Goal: Information Seeking & Learning: Learn about a topic

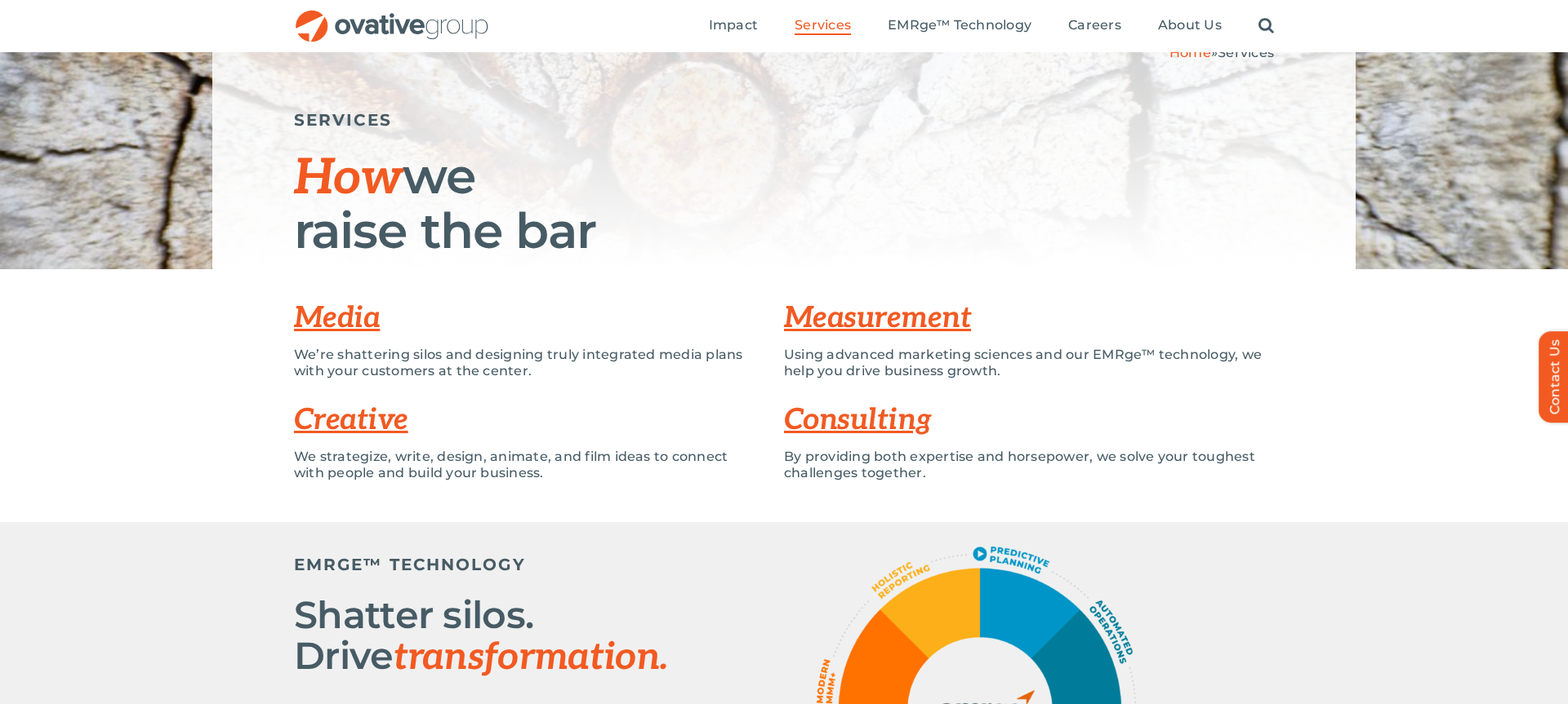
scroll to position [137, 0]
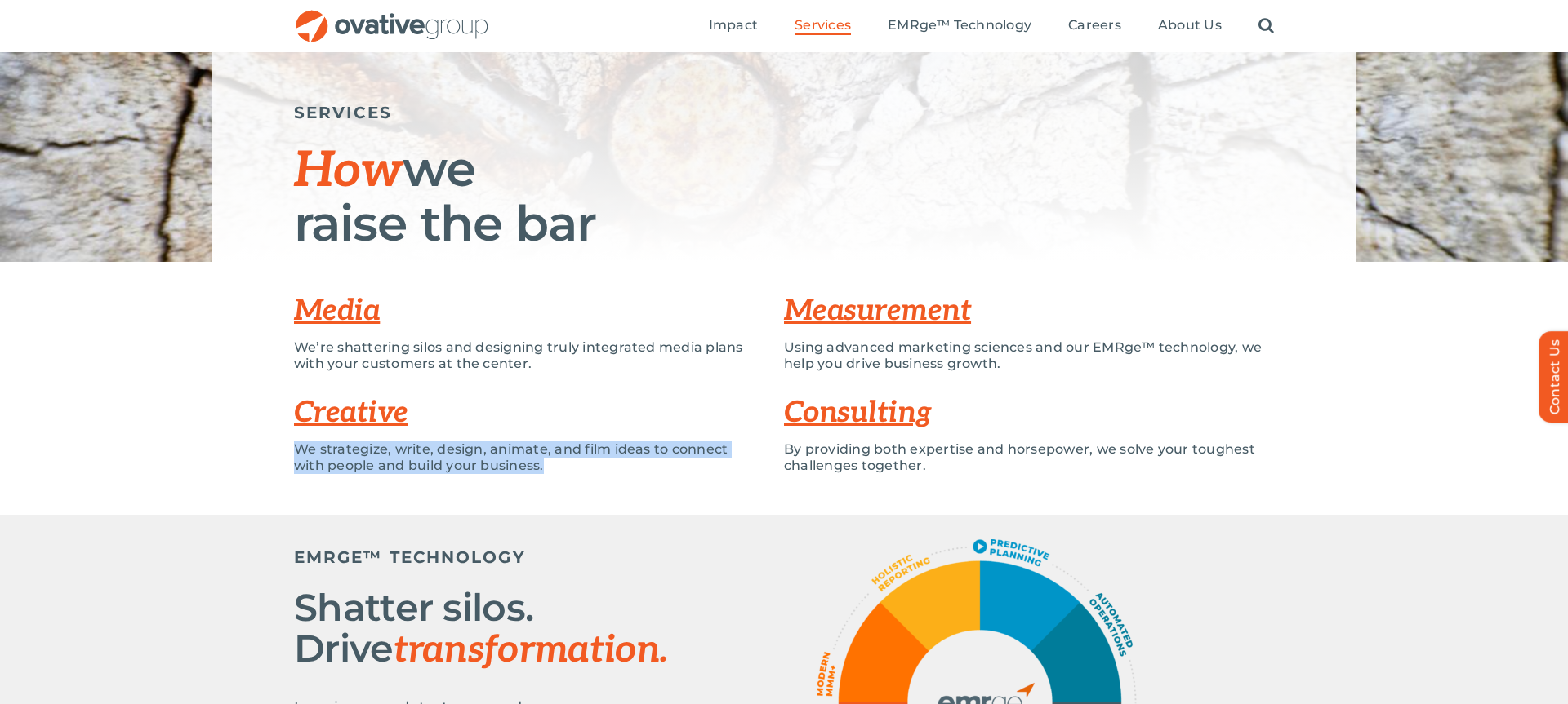
drag, startPoint x: 562, startPoint y: 466, endPoint x: 579, endPoint y: 408, distance: 60.4
click at [579, 408] on div "Creative We strategize, write, design, animate, and film ideas to connect with …" at bounding box center [539, 439] width 490 height 102
click at [579, 409] on h3 "Creative" at bounding box center [539, 412] width 490 height 32
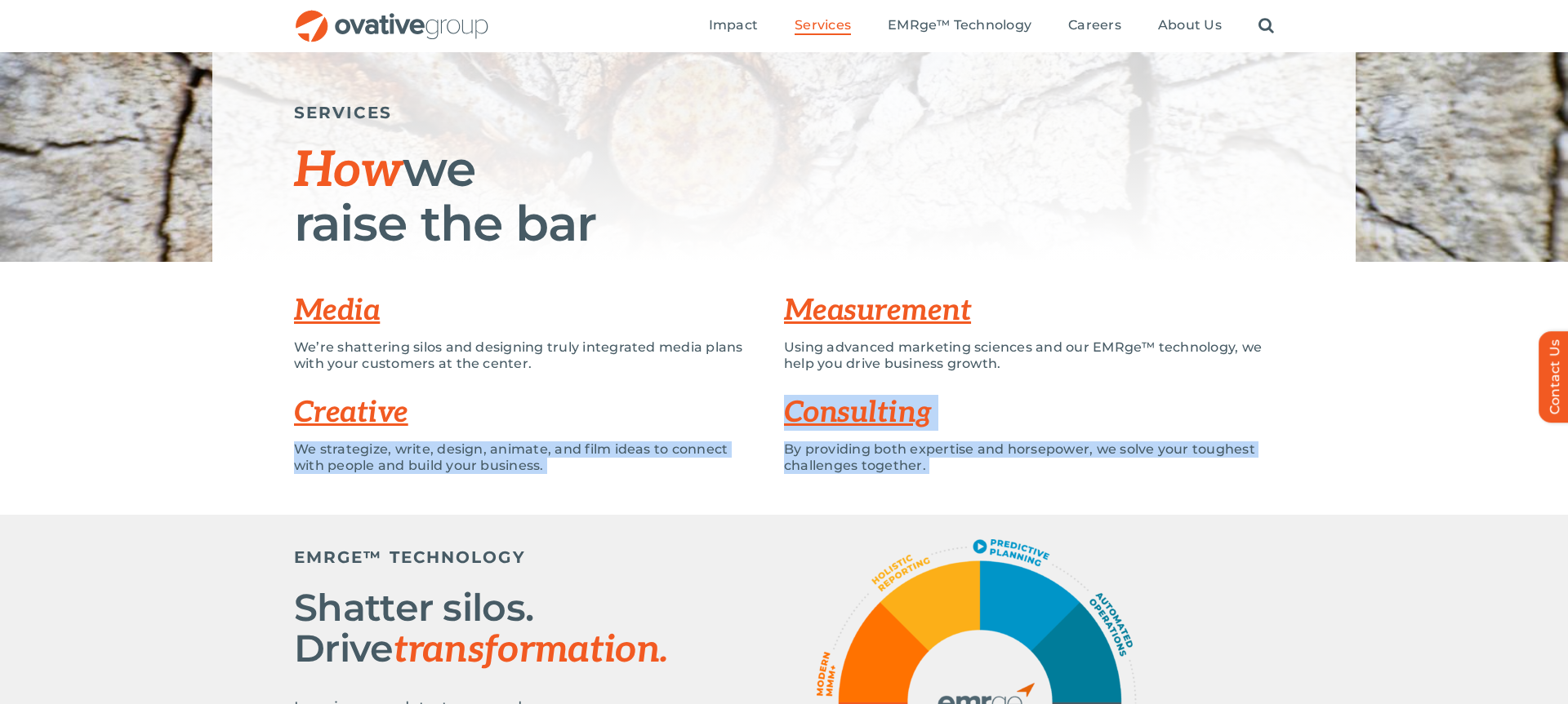
click at [557, 477] on div "We strategize, write, design, animate, and film ideas to connect with people an…" at bounding box center [526, 466] width 465 height 49
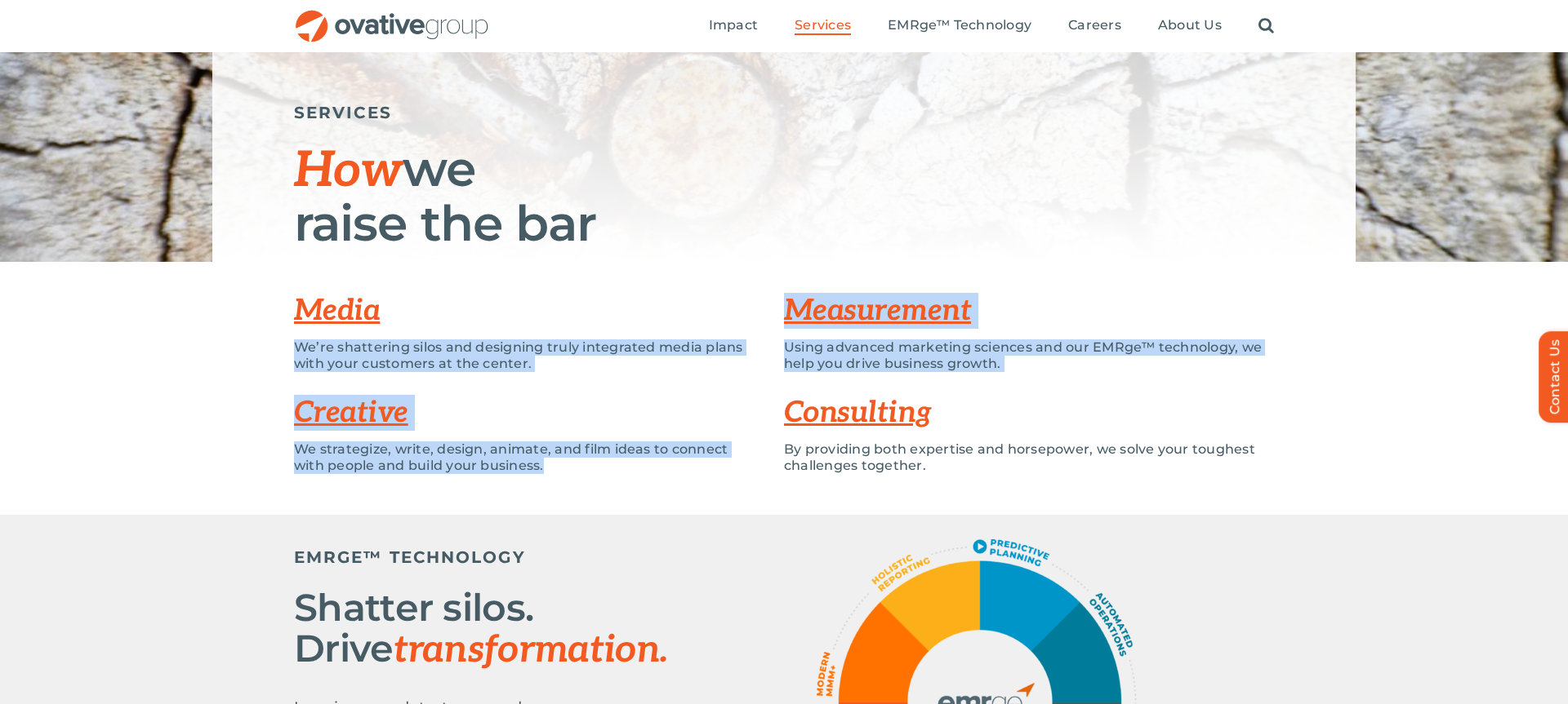
drag, startPoint x: 575, startPoint y: 398, endPoint x: 582, endPoint y: 302, distance: 96.3
click at [582, 302] on div "Media We’re shattering silos and designing truly integrated media plans with yo…" at bounding box center [784, 388] width 980 height 204
click at [582, 302] on h3 "Media" at bounding box center [539, 310] width 490 height 32
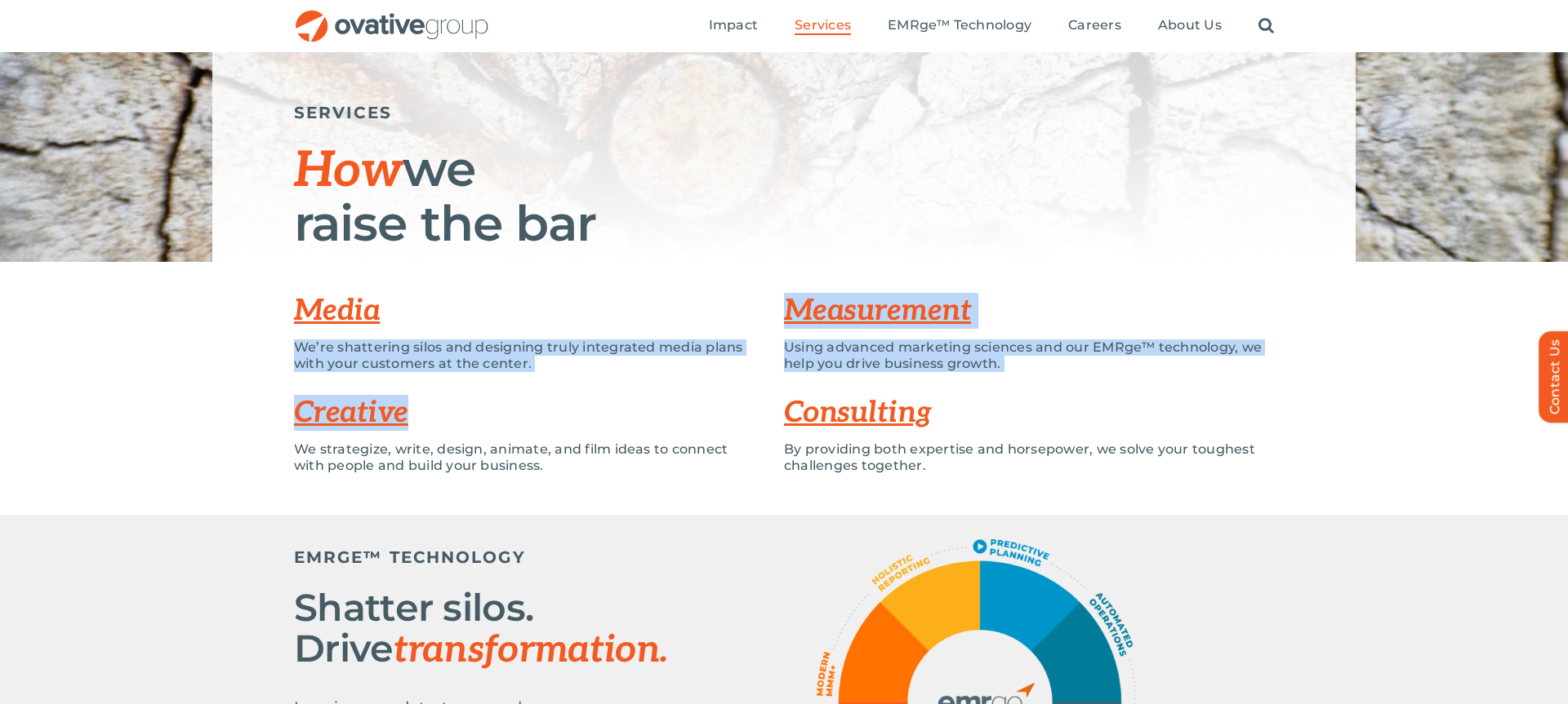
drag, startPoint x: 563, startPoint y: 327, endPoint x: 563, endPoint y: 419, distance: 92.0
click at [562, 414] on div "Media We’re shattering silos and designing truly integrated media plans with yo…" at bounding box center [784, 388] width 980 height 204
click at [563, 419] on h3 "Creative" at bounding box center [539, 412] width 490 height 32
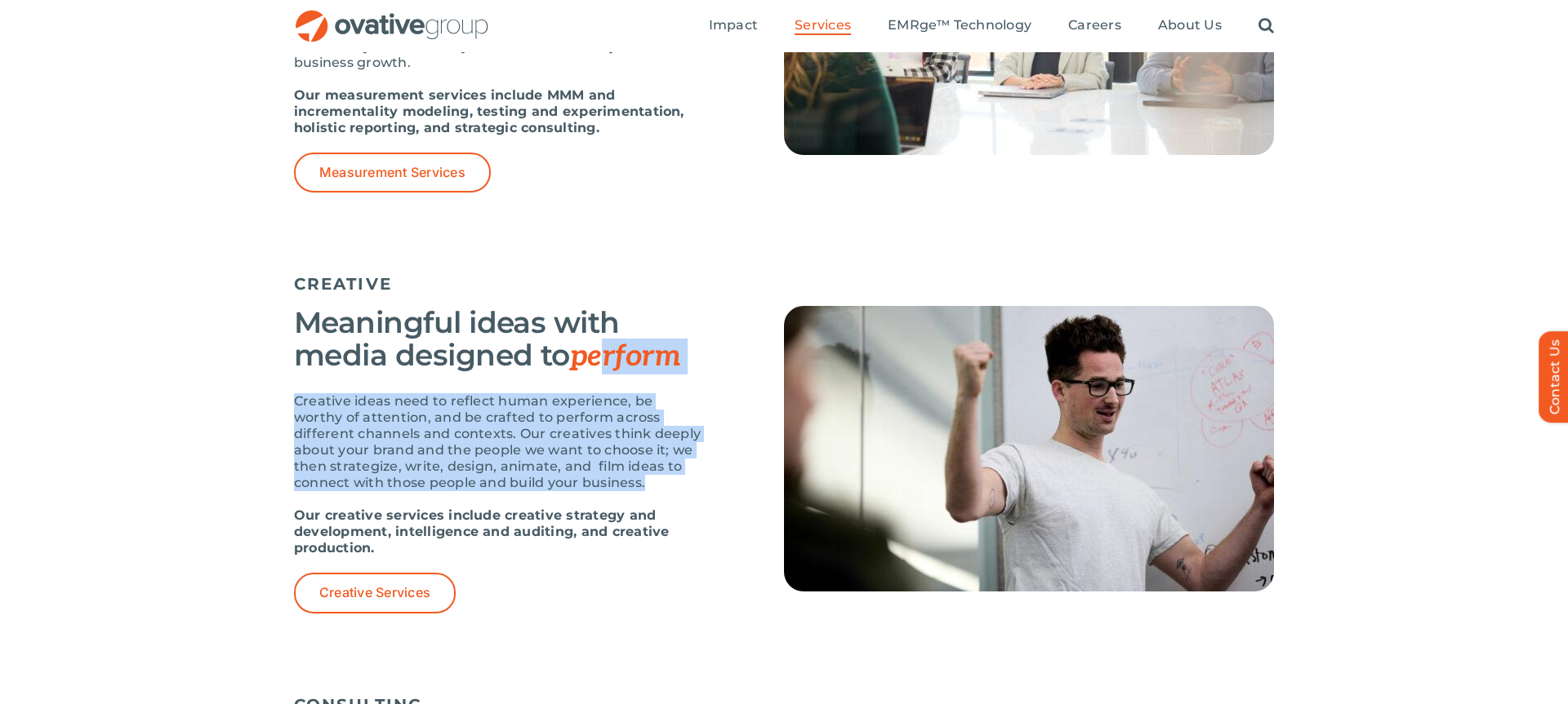
scroll to position [1627, 0]
drag, startPoint x: 663, startPoint y: 503, endPoint x: 604, endPoint y: 363, distance: 151.9
click at [604, 362] on div "Meaningful ideas with media designed to perform Creative ideas need to reflect …" at bounding box center [498, 460] width 408 height 307
drag, startPoint x: 604, startPoint y: 363, endPoint x: 589, endPoint y: 362, distance: 15.0
click at [603, 363] on span "perform" at bounding box center [624, 358] width 110 height 36
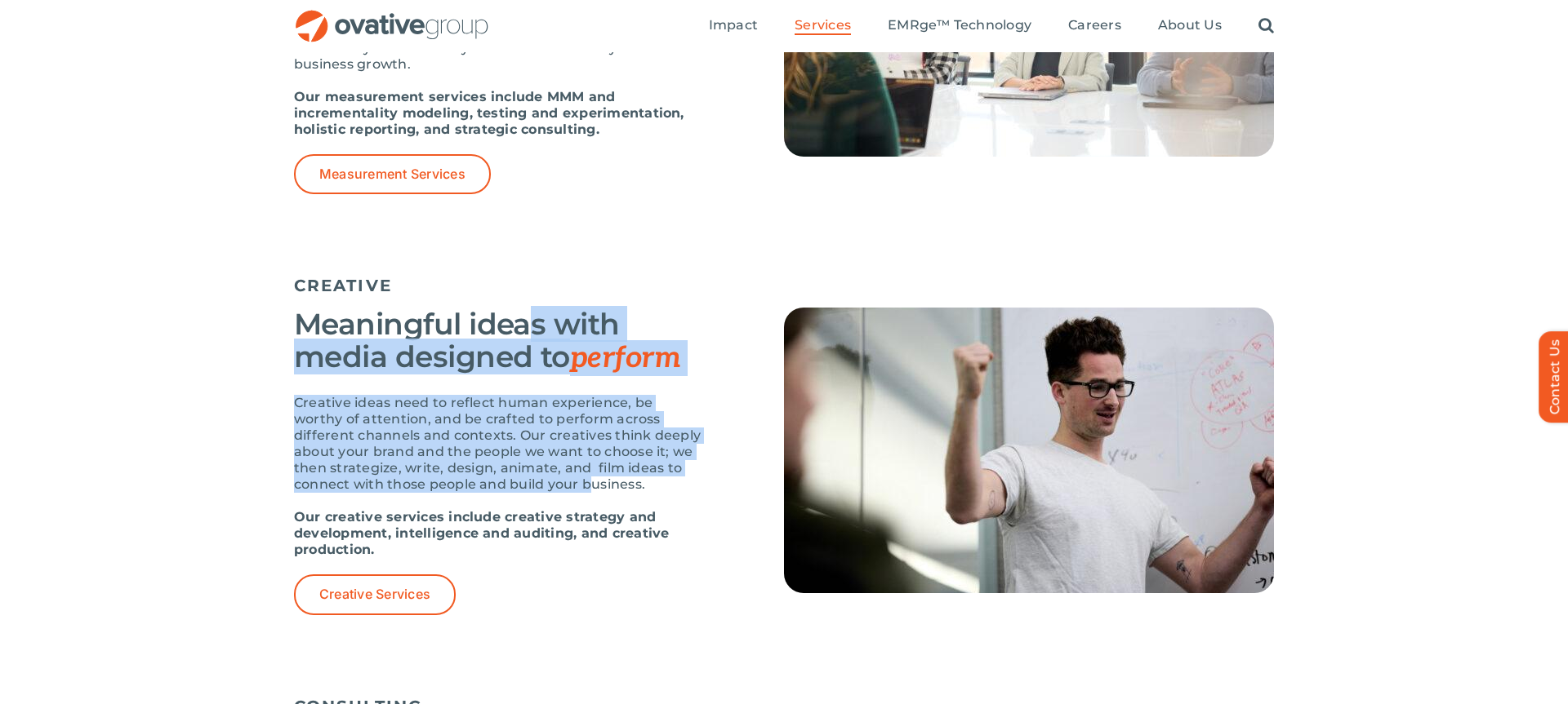
drag, startPoint x: 532, startPoint y: 314, endPoint x: 593, endPoint y: 477, distance: 174.0
click at [593, 477] on div "Meaningful ideas with media designed to perform Creative ideas need to reflect …" at bounding box center [498, 460] width 408 height 307
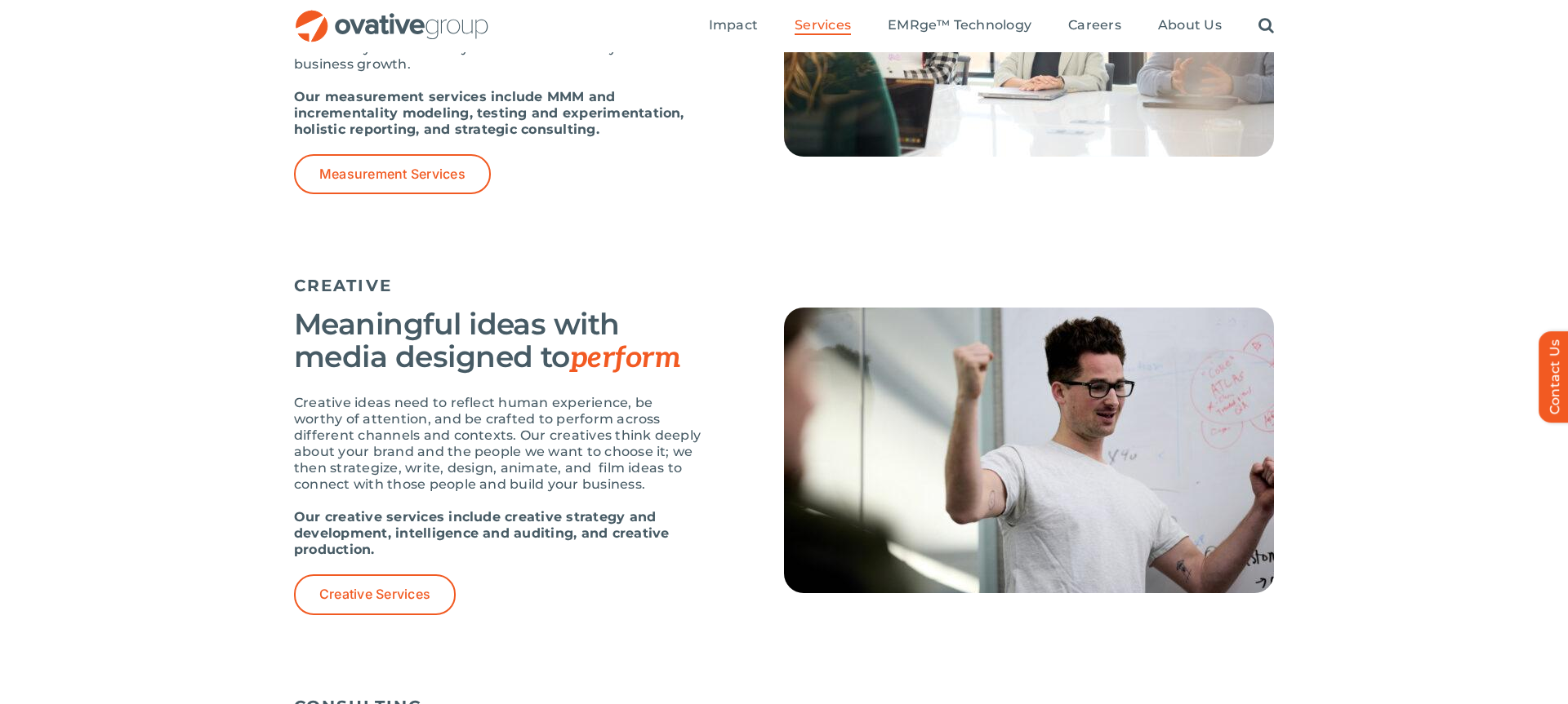
click at [597, 476] on p "Creative ideas need to reflect human experience, be worthy of attention, and be…" at bounding box center [498, 444] width 408 height 98
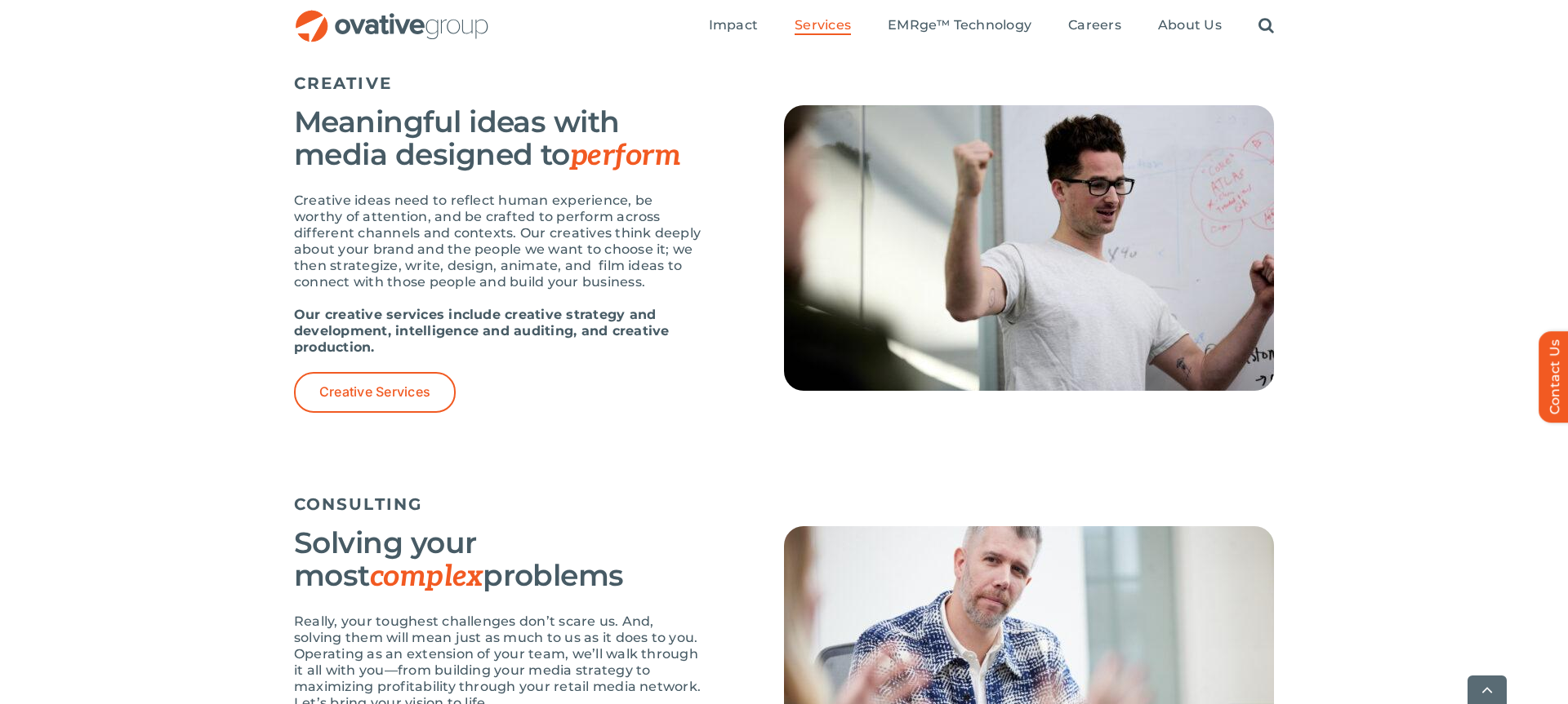
click at [597, 397] on div "Creative Services" at bounding box center [498, 392] width 408 height 40
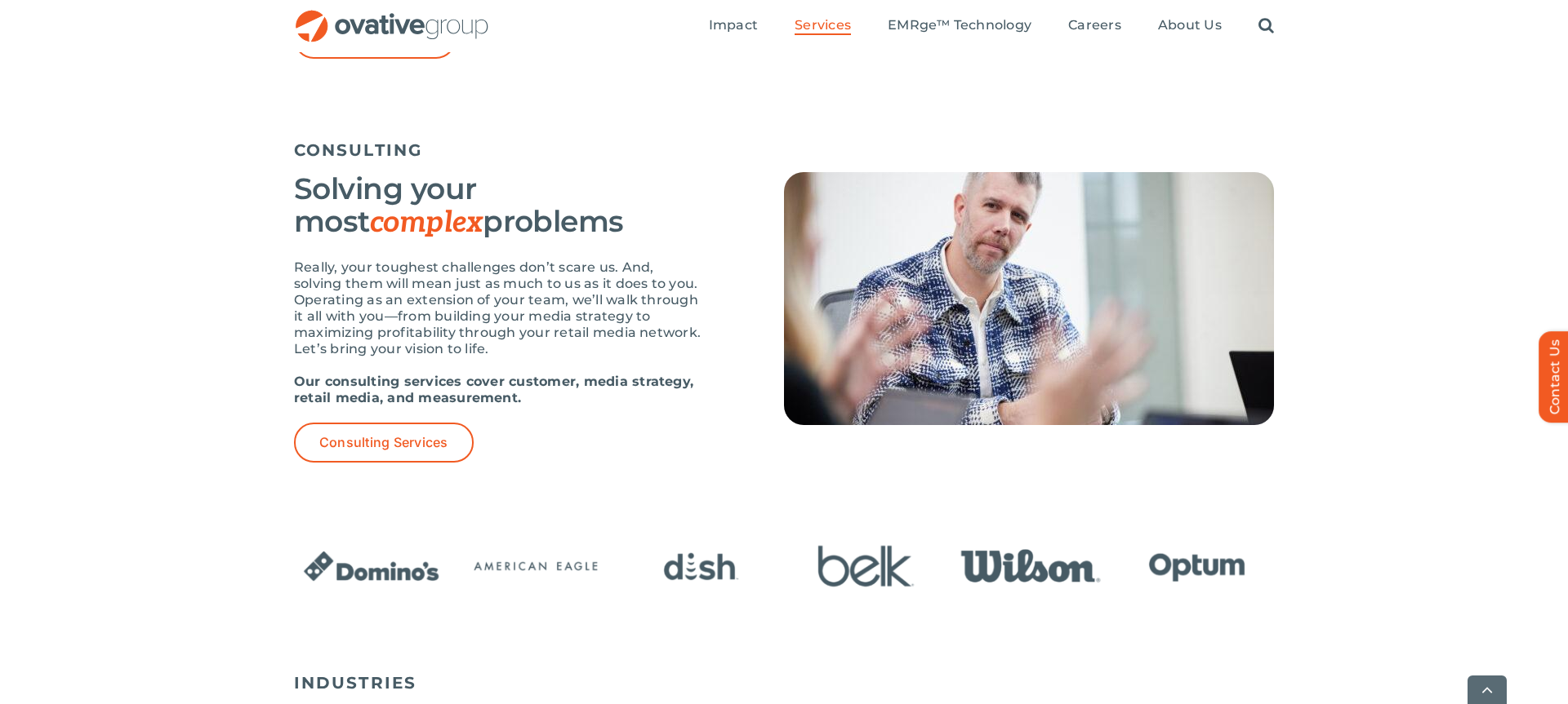
scroll to position [2187, 0]
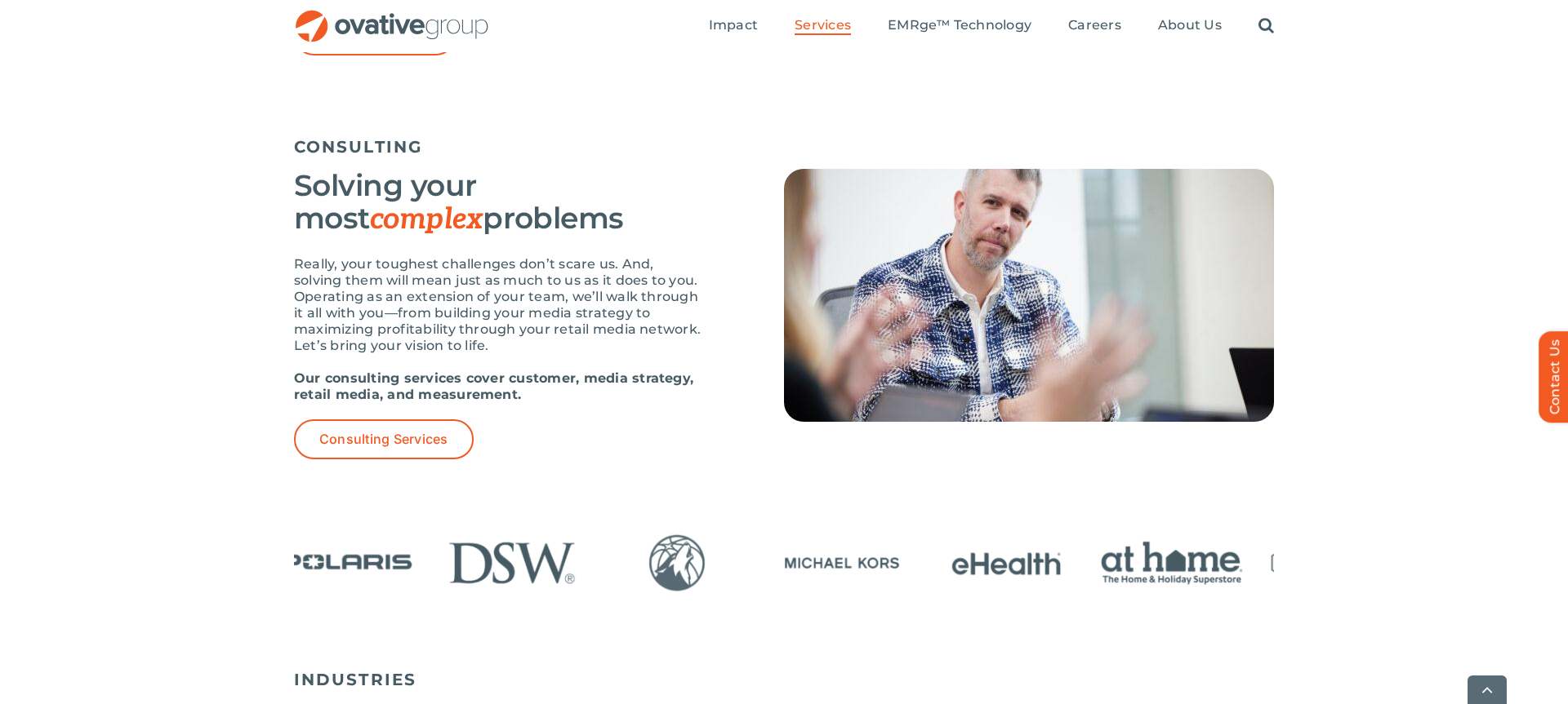
click at [384, 566] on img "10 / 24" at bounding box center [346, 563] width 154 height 63
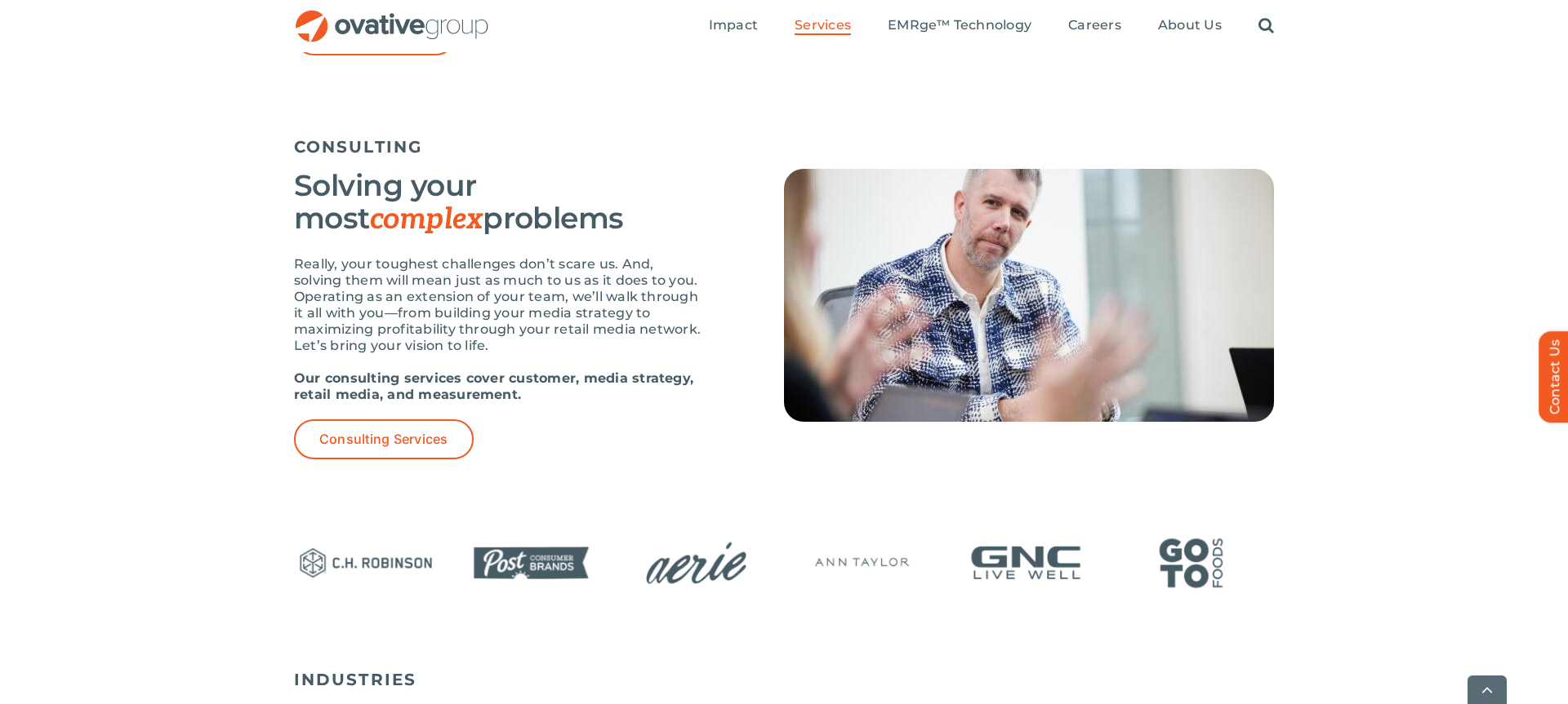
click at [495, 558] on img "17 / 24" at bounding box center [530, 563] width 154 height 63
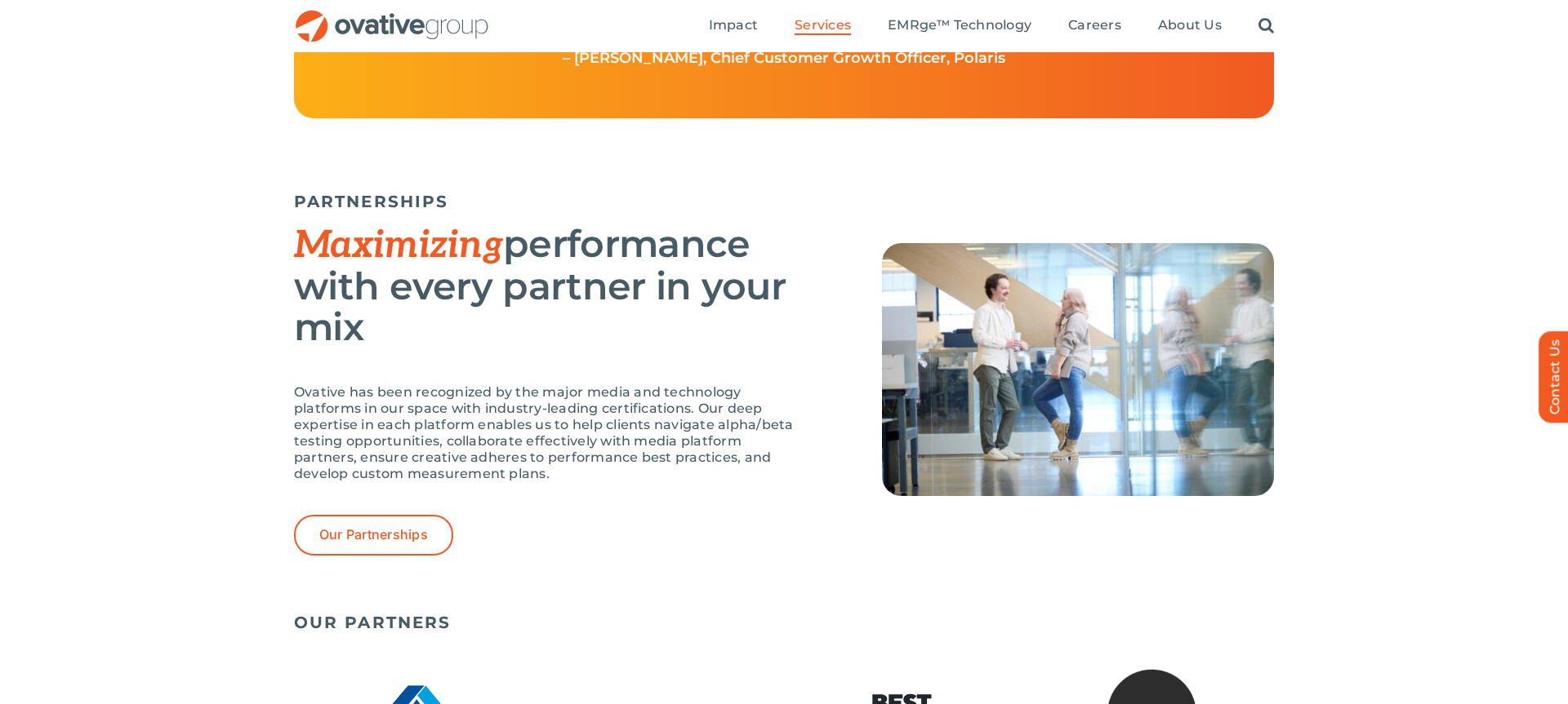
scroll to position [3205, 0]
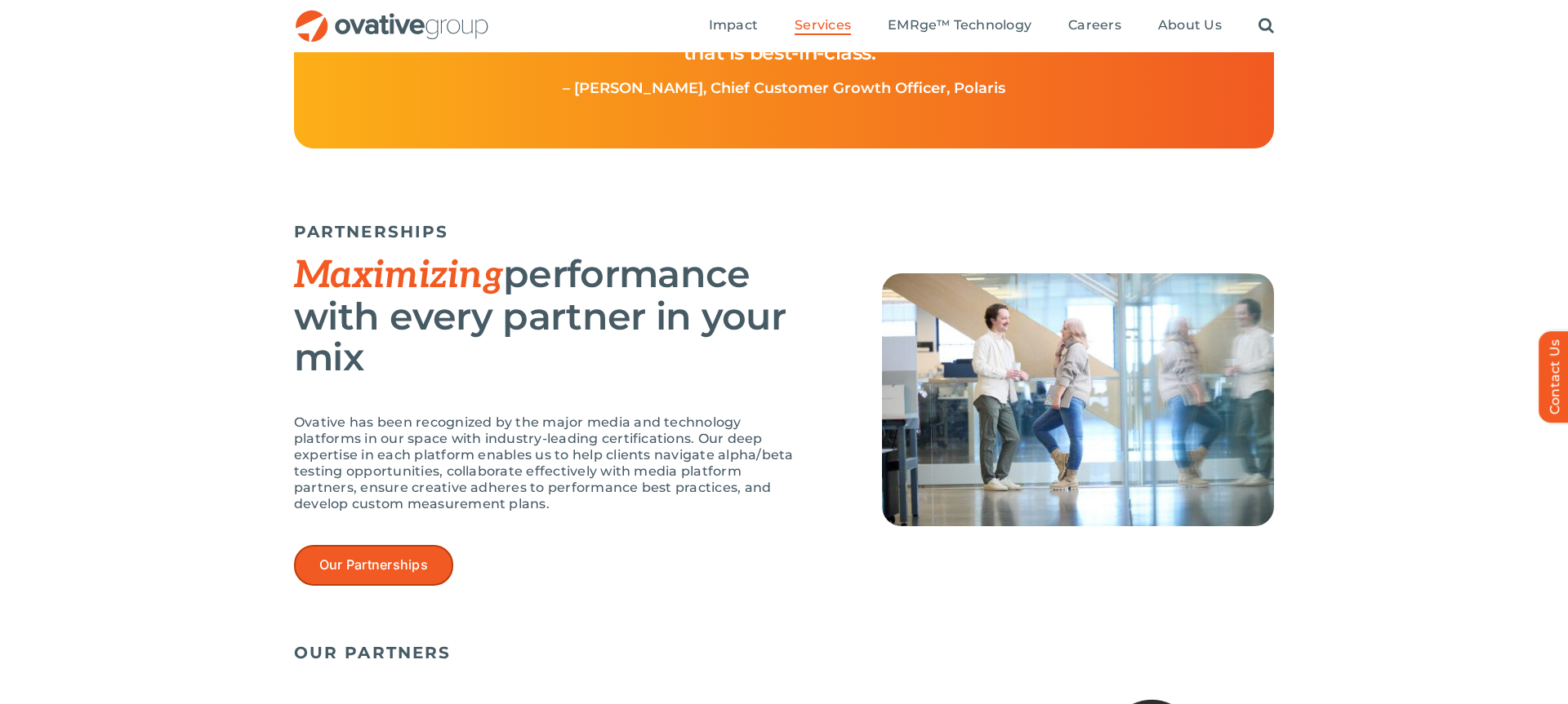
click at [346, 573] on link "Our Partnerships" at bounding box center [373, 565] width 159 height 40
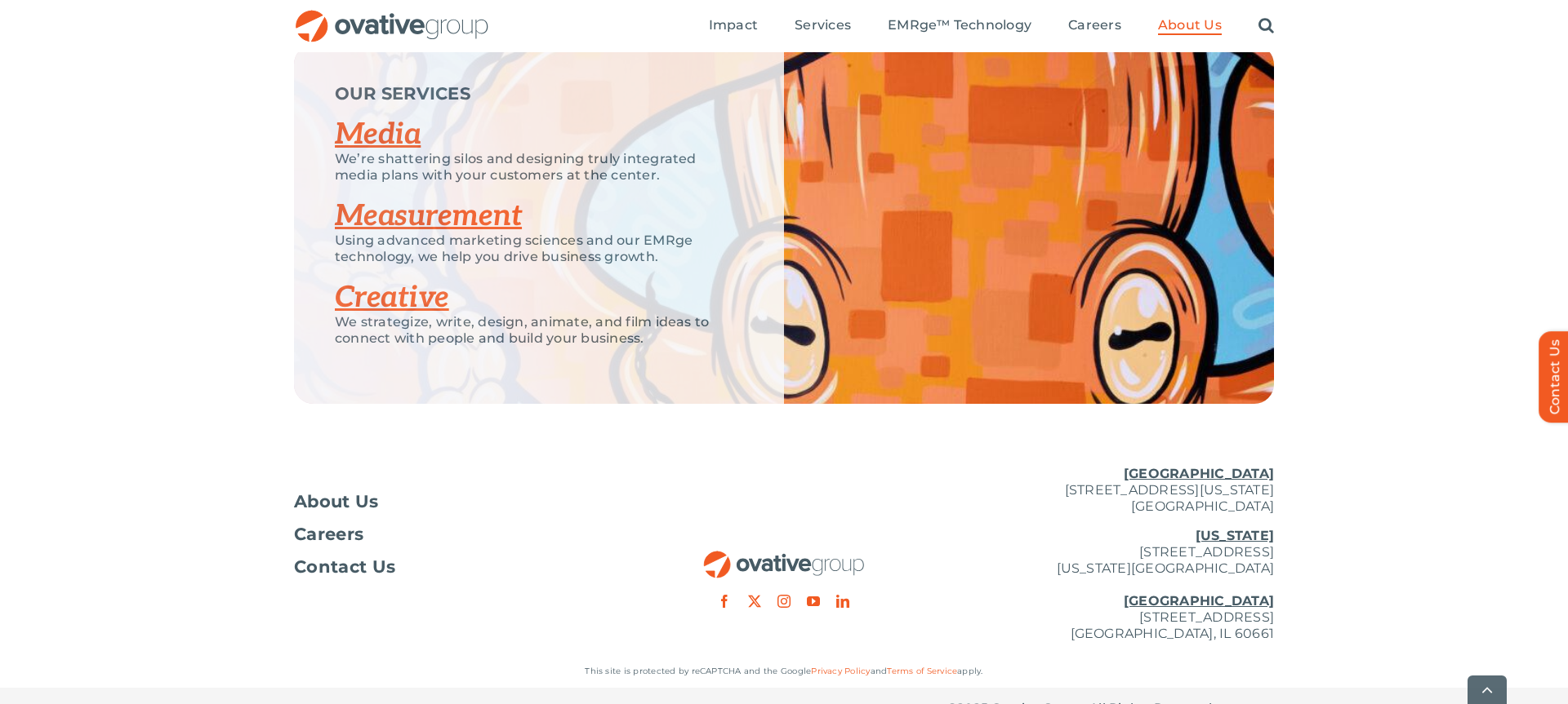
scroll to position [3577, 0]
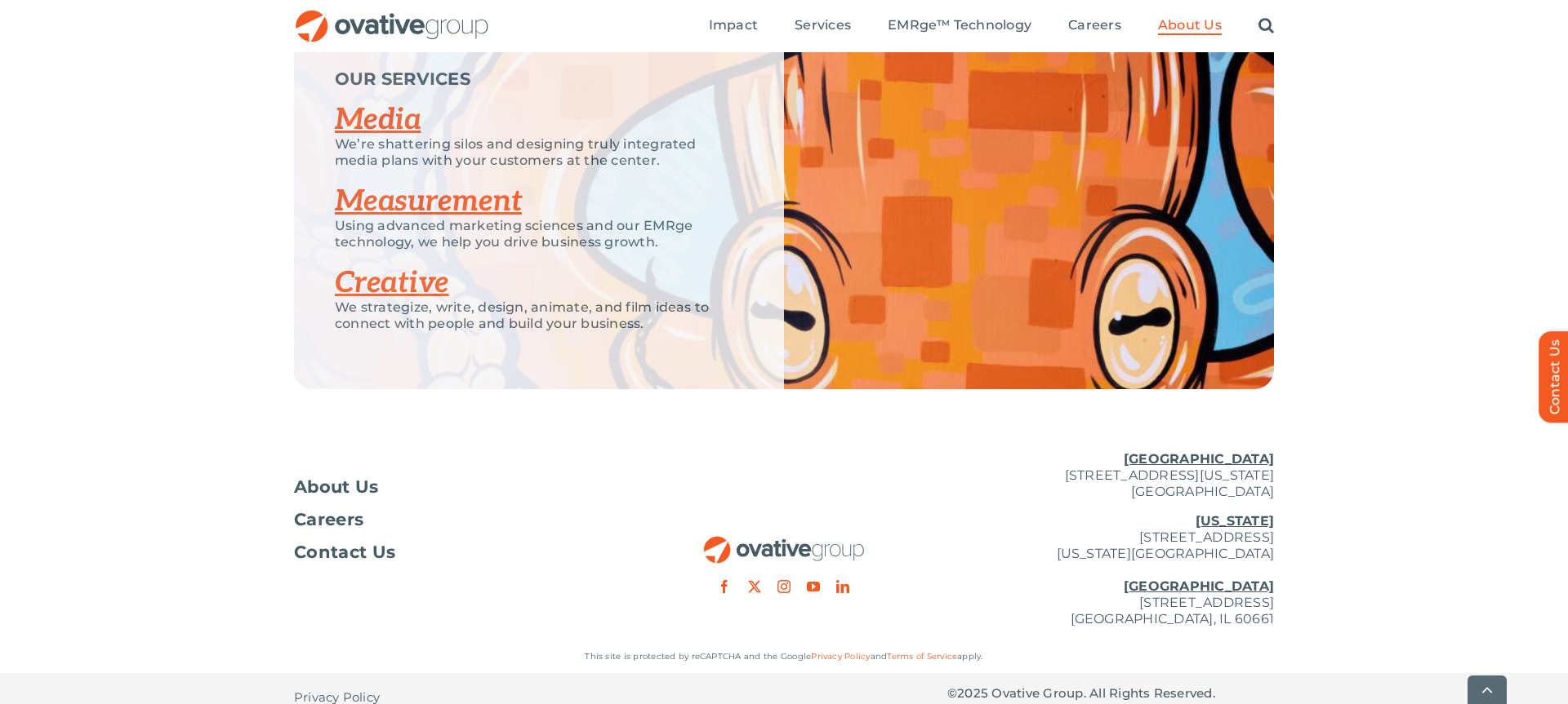
click at [1344, 157] on div "OUR SERVICES Media We’re shattering silos and designing truly integrated media …" at bounding box center [784, 210] width 1568 height 359
